Goal: Task Accomplishment & Management: Manage account settings

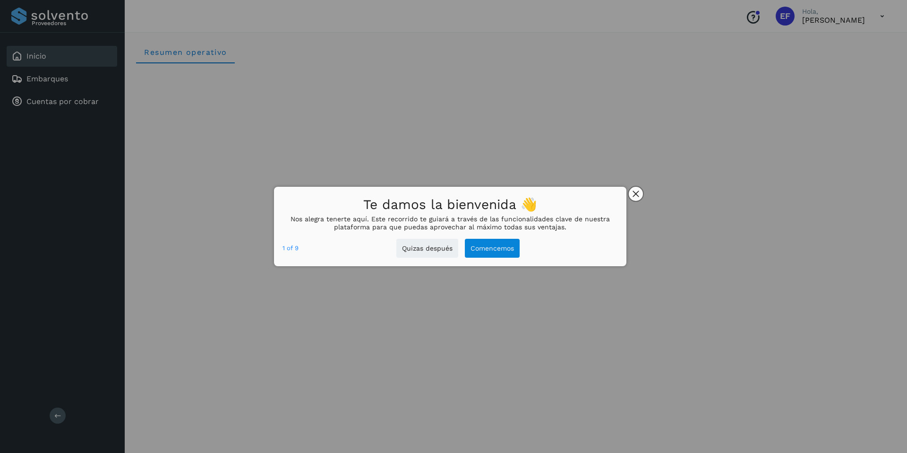
click at [638, 190] on icon "close," at bounding box center [636, 193] width 6 height 6
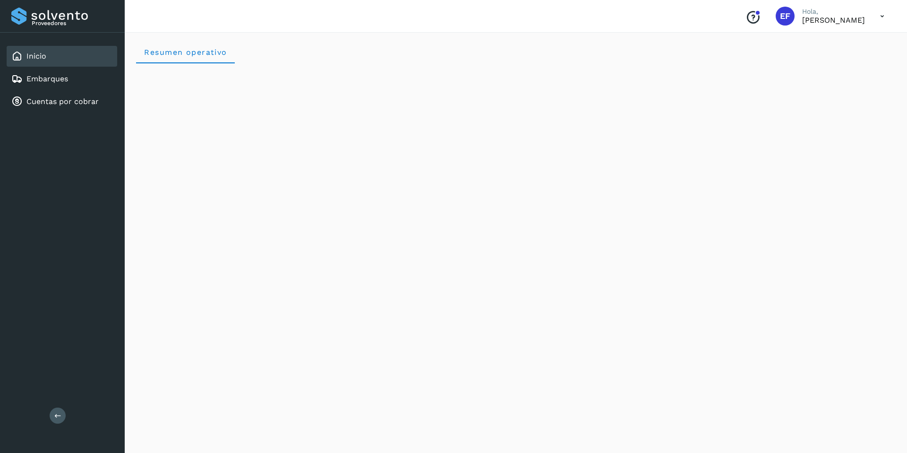
click at [750, 11] on icon at bounding box center [882, 16] width 19 height 19
drag, startPoint x: 862, startPoint y: 48, endPoint x: 862, endPoint y: 43, distance: 4.7
click at [750, 47] on div "Cerrar sesión" at bounding box center [835, 43] width 112 height 18
